Goal: Information Seeking & Learning: Learn about a topic

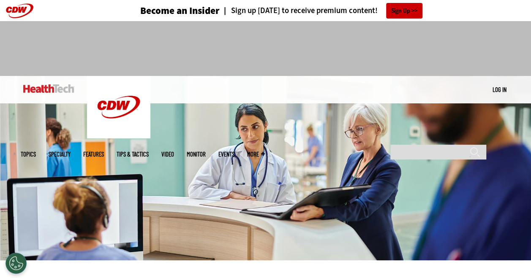
click at [366, 185] on img at bounding box center [265, 168] width 531 height 185
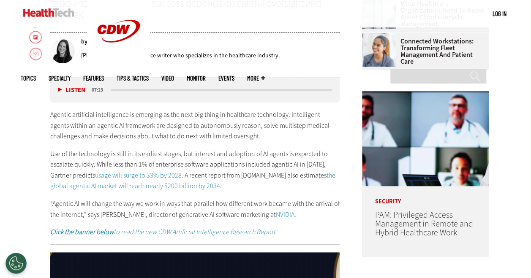
scroll to position [372, 0]
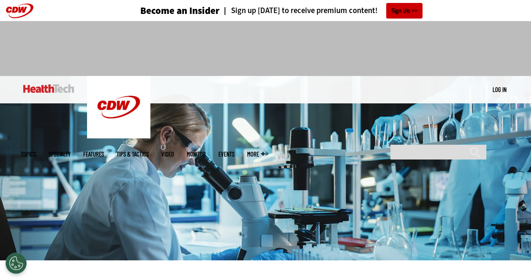
click at [491, 63] on div at bounding box center [265, 48] width 531 height 55
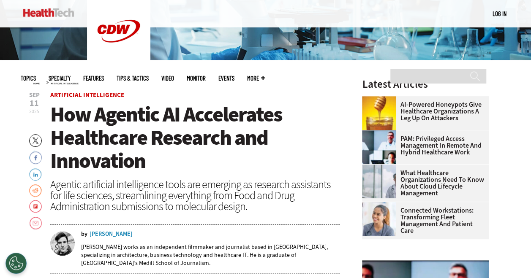
scroll to position [203, 0]
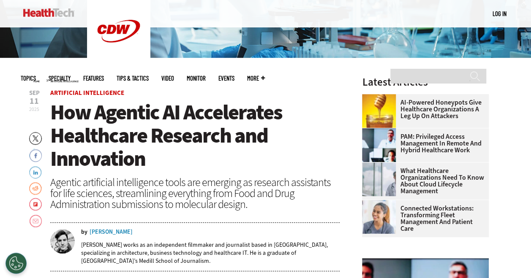
click at [286, 113] on h1 "How Agentic AI Accelerates Healthcare Research and Innovation" at bounding box center [195, 136] width 290 height 70
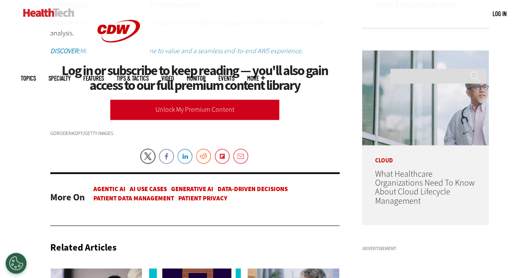
scroll to position [608, 0]
